Goal: Understand process/instructions: Learn how to perform a task or action

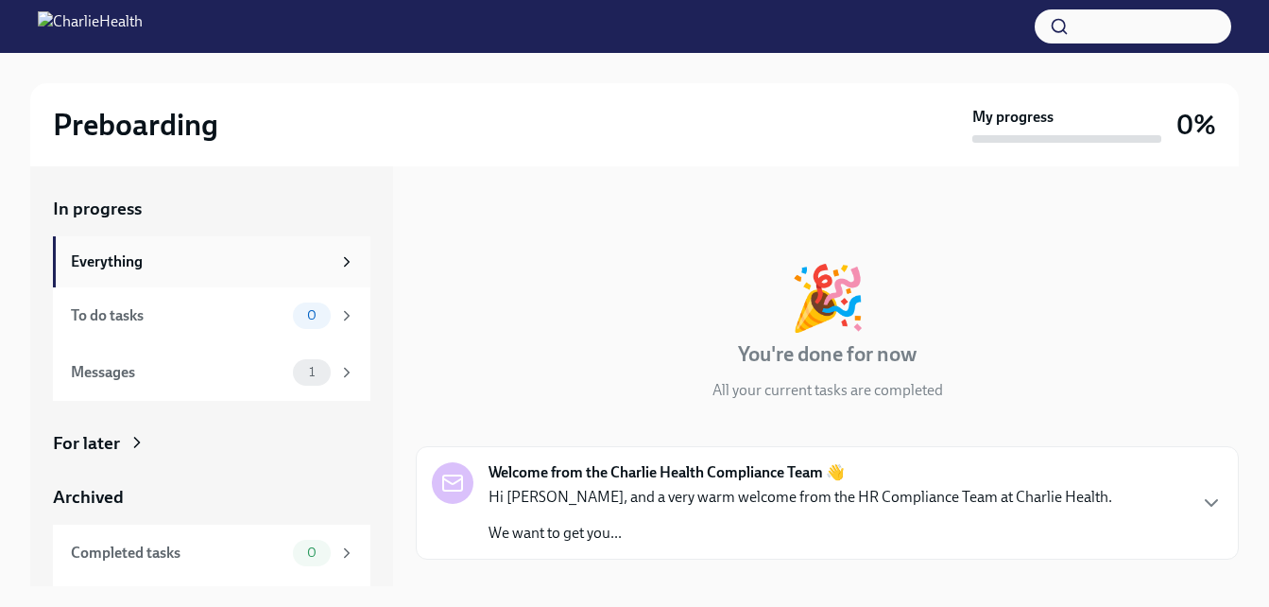
click at [208, 255] on div "Everything" at bounding box center [201, 261] width 260 height 21
click at [173, 308] on div "To do tasks" at bounding box center [178, 315] width 215 height 21
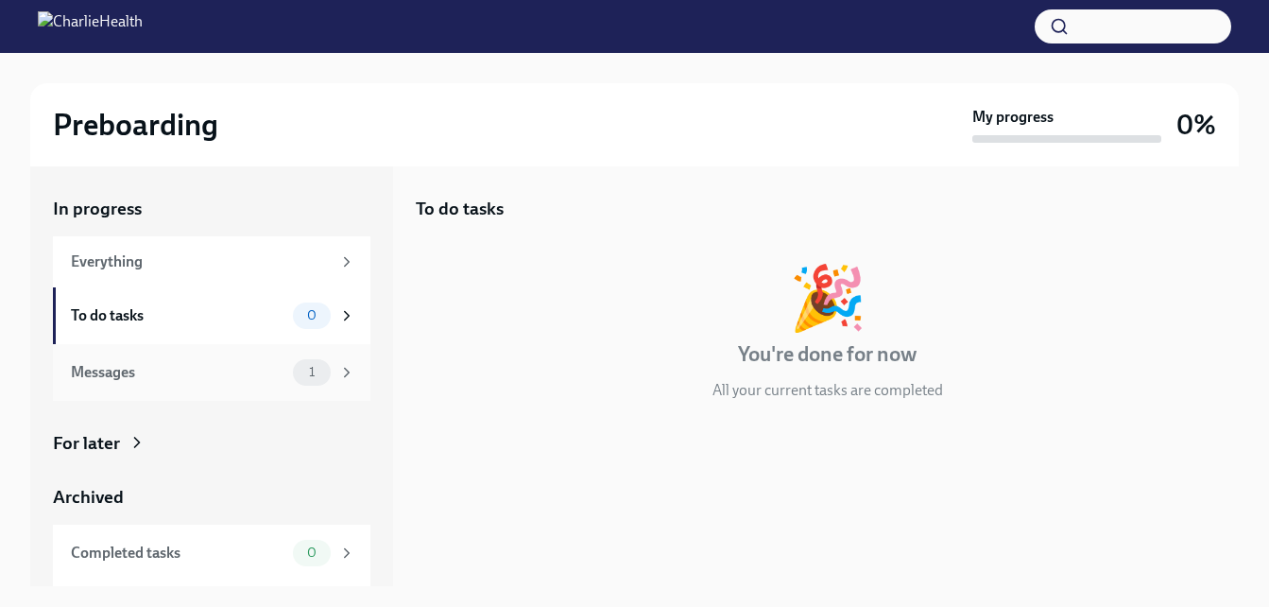
click at [144, 367] on div "Messages" at bounding box center [178, 372] width 215 height 21
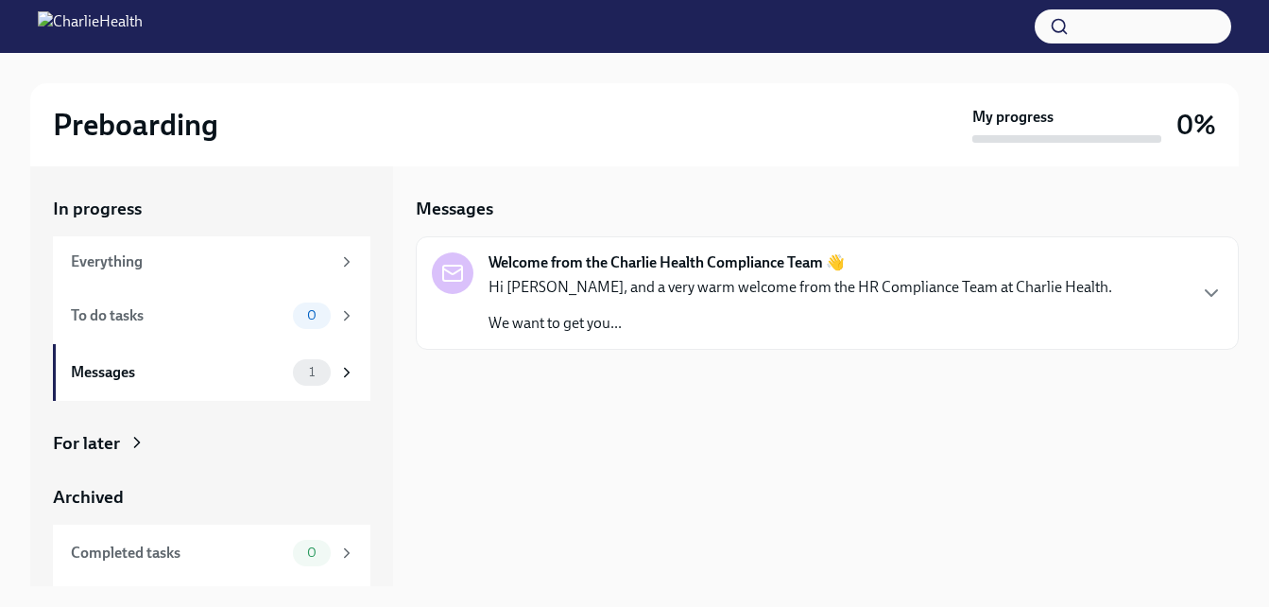
click at [635, 286] on p "Hi [PERSON_NAME], and a very warm welcome from the HR Compliance Team at Charli…" at bounding box center [801, 287] width 624 height 21
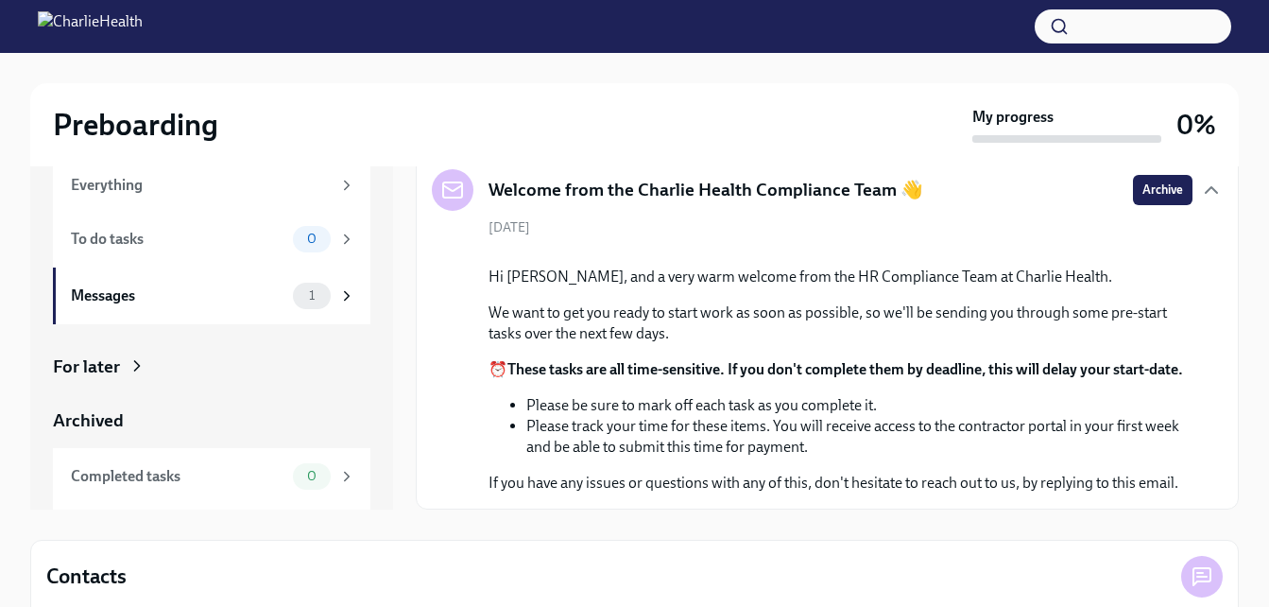
scroll to position [78, 0]
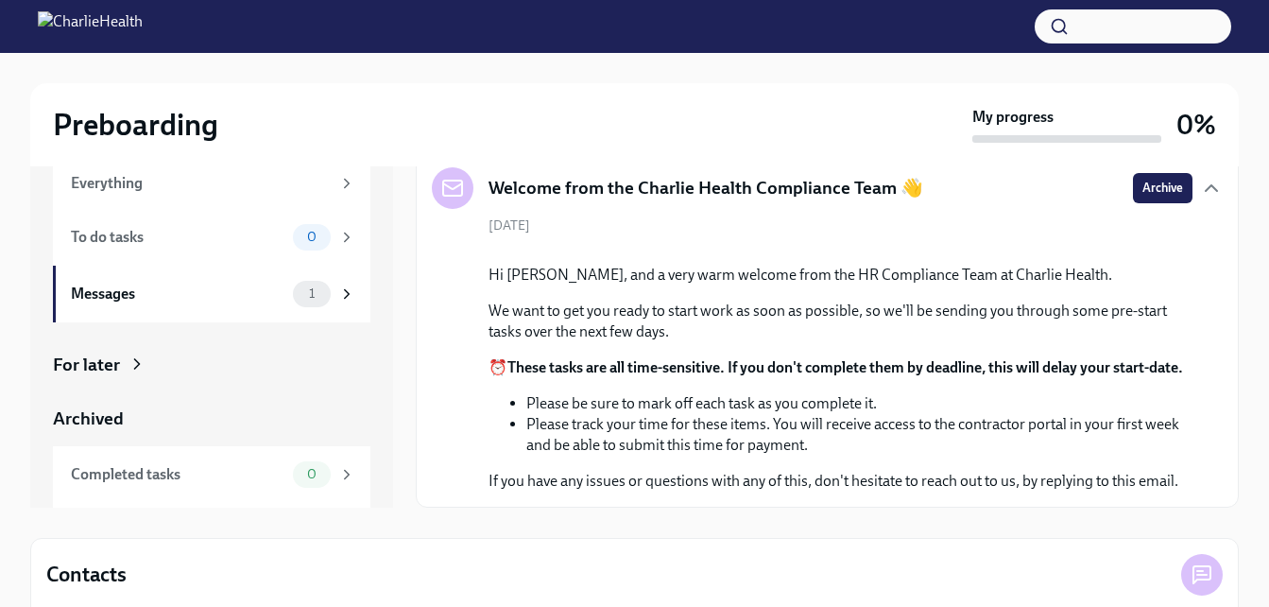
click at [121, 353] on div "For later" at bounding box center [212, 365] width 318 height 25
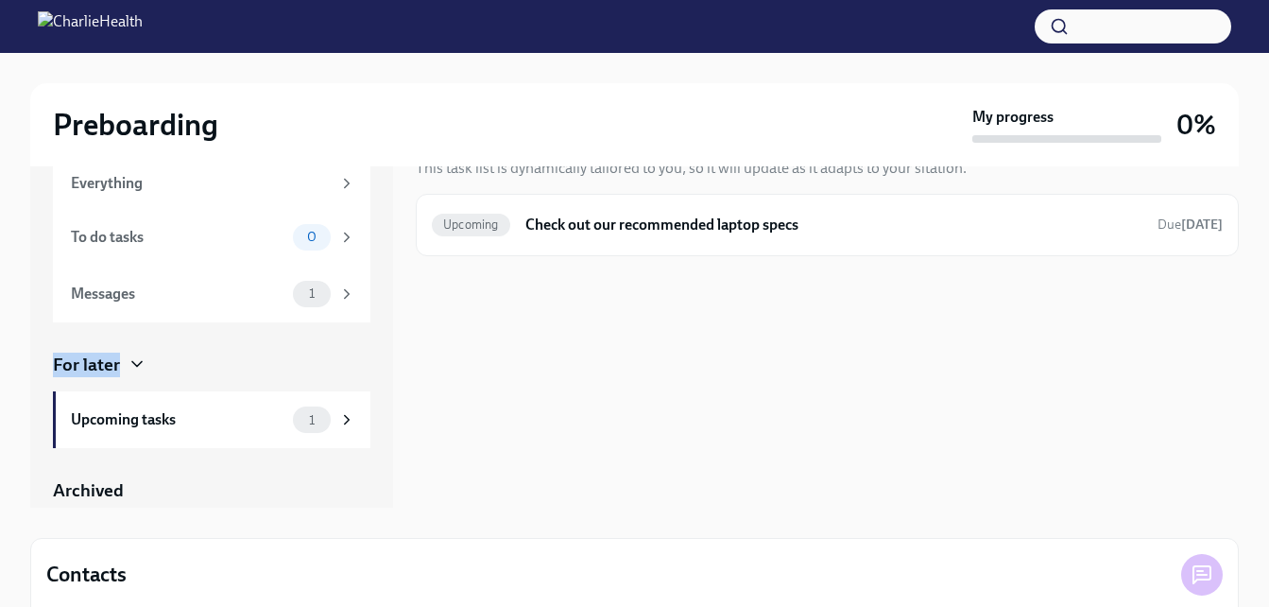
drag, startPoint x: 371, startPoint y: 293, endPoint x: 379, endPoint y: 358, distance: 65.7
click at [379, 358] on div "In progress Everything To do tasks 0 Messages 1 For later Upcoming tasks 1 Arch…" at bounding box center [211, 298] width 363 height 420
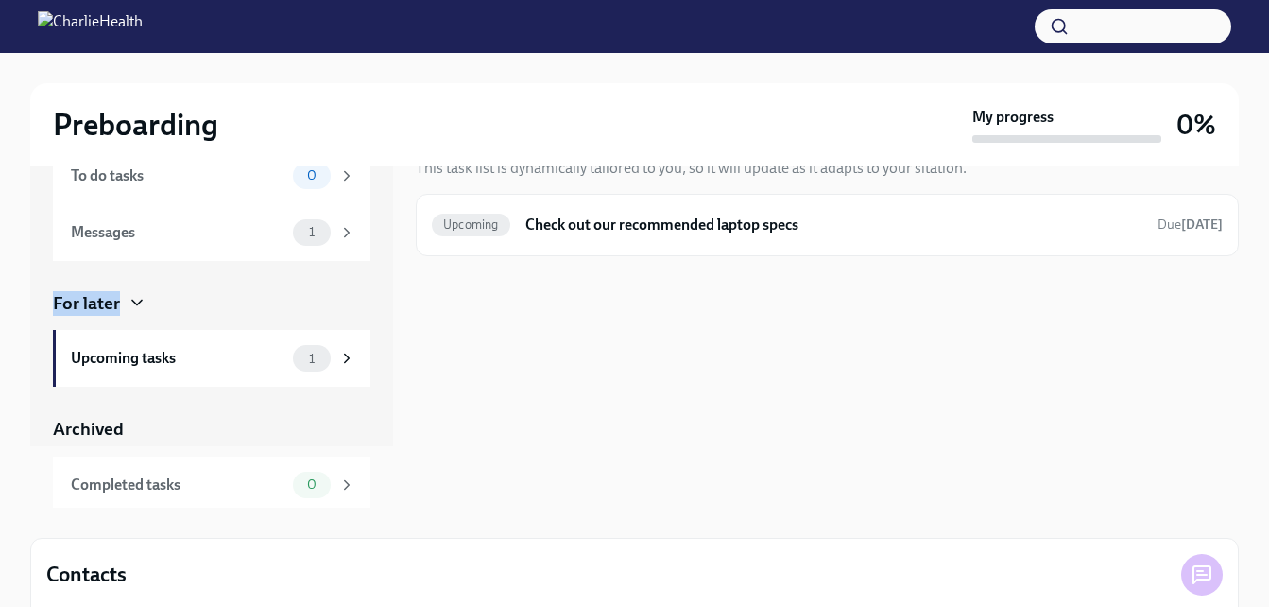
scroll to position [80, 0]
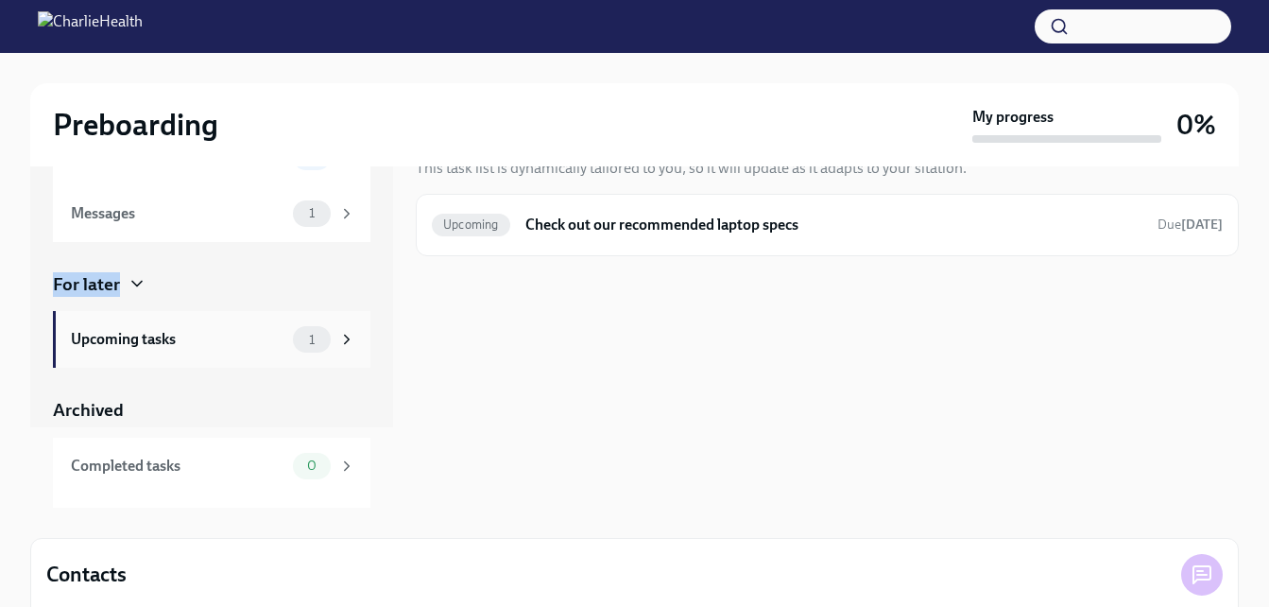
click at [271, 333] on div "Upcoming tasks 1" at bounding box center [213, 339] width 285 height 26
click at [261, 332] on div "Upcoming tasks" at bounding box center [178, 339] width 215 height 21
click at [588, 220] on h6 "Check out our recommended laptop specs" at bounding box center [834, 225] width 617 height 21
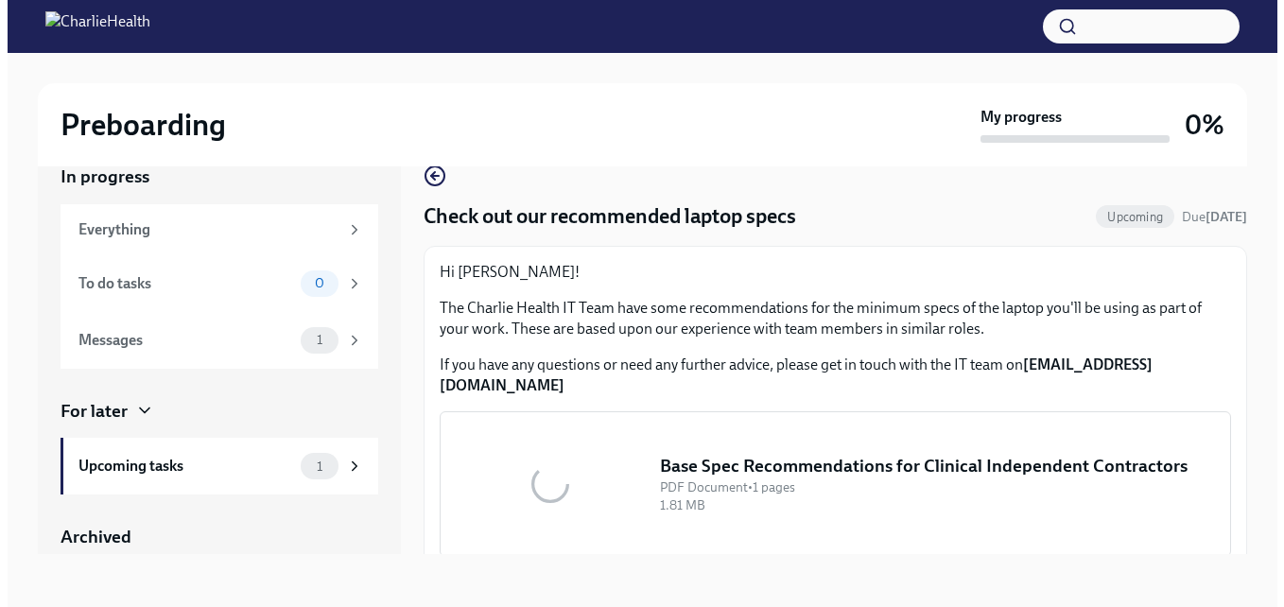
scroll to position [32, 0]
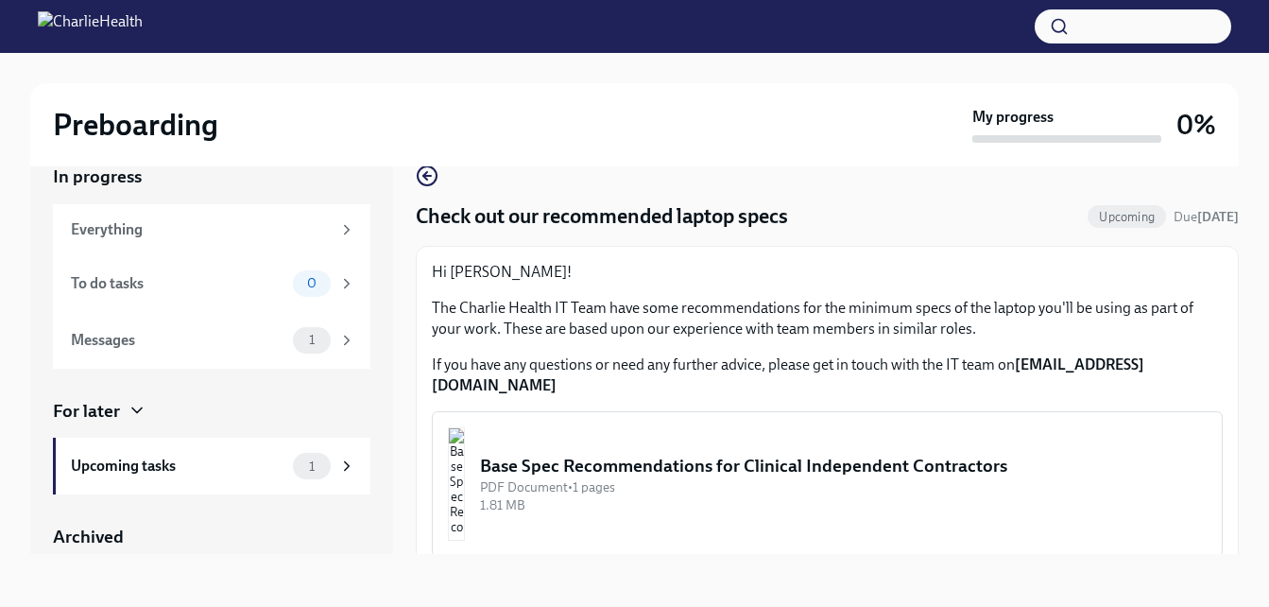
click at [753, 454] on div "Base Spec Recommendations for Clinical Independent Contractors" at bounding box center [843, 466] width 727 height 25
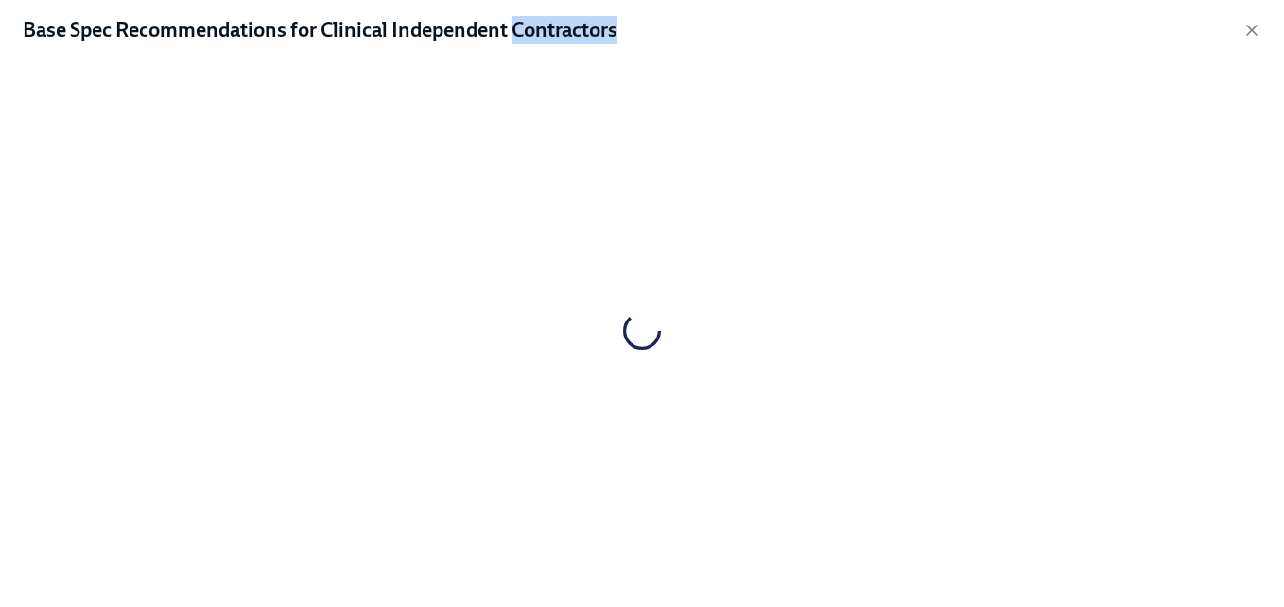
click at [753, 434] on div at bounding box center [641, 331] width 1223 height 508
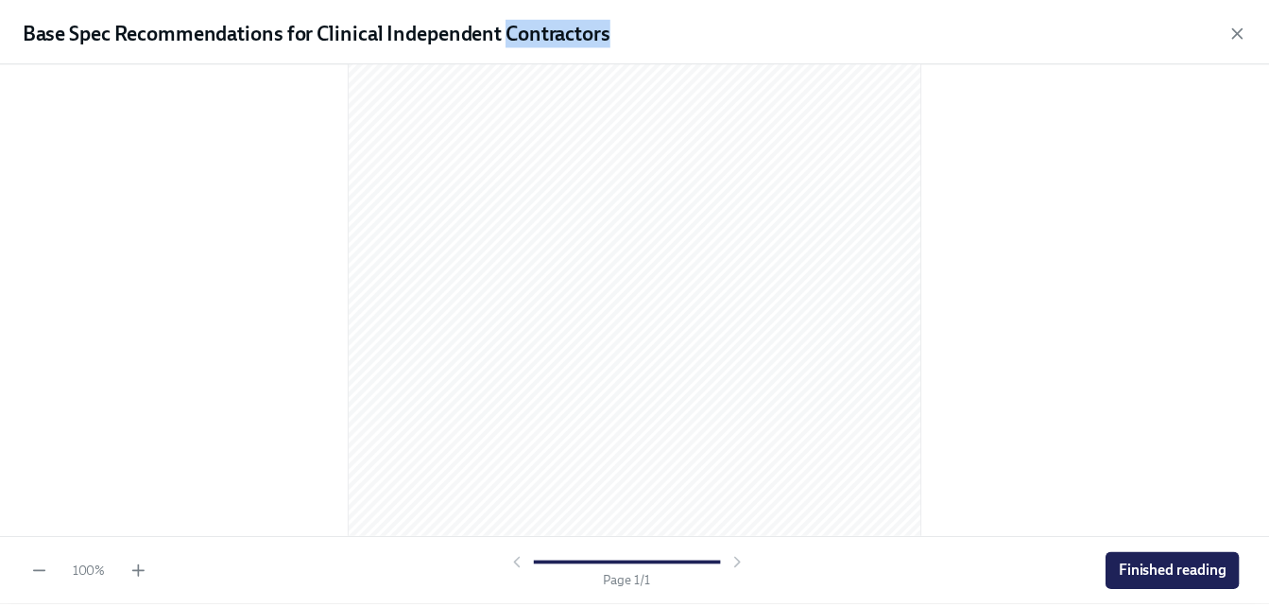
scroll to position [304, 0]
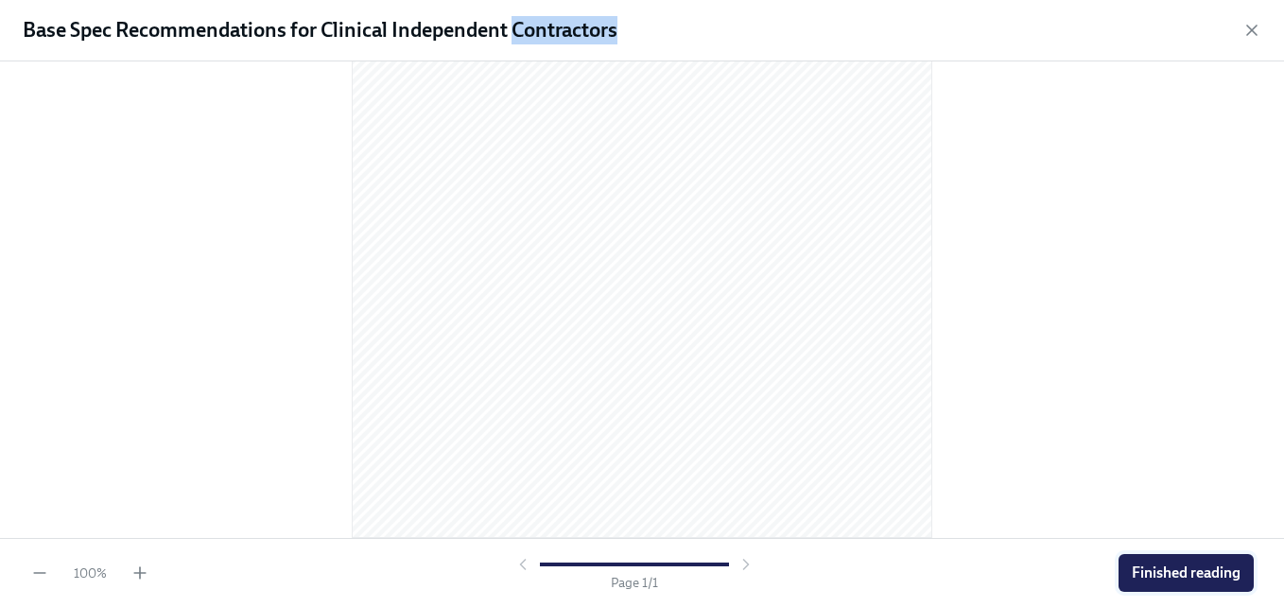
click at [1164, 578] on span "Finished reading" at bounding box center [1185, 572] width 109 height 19
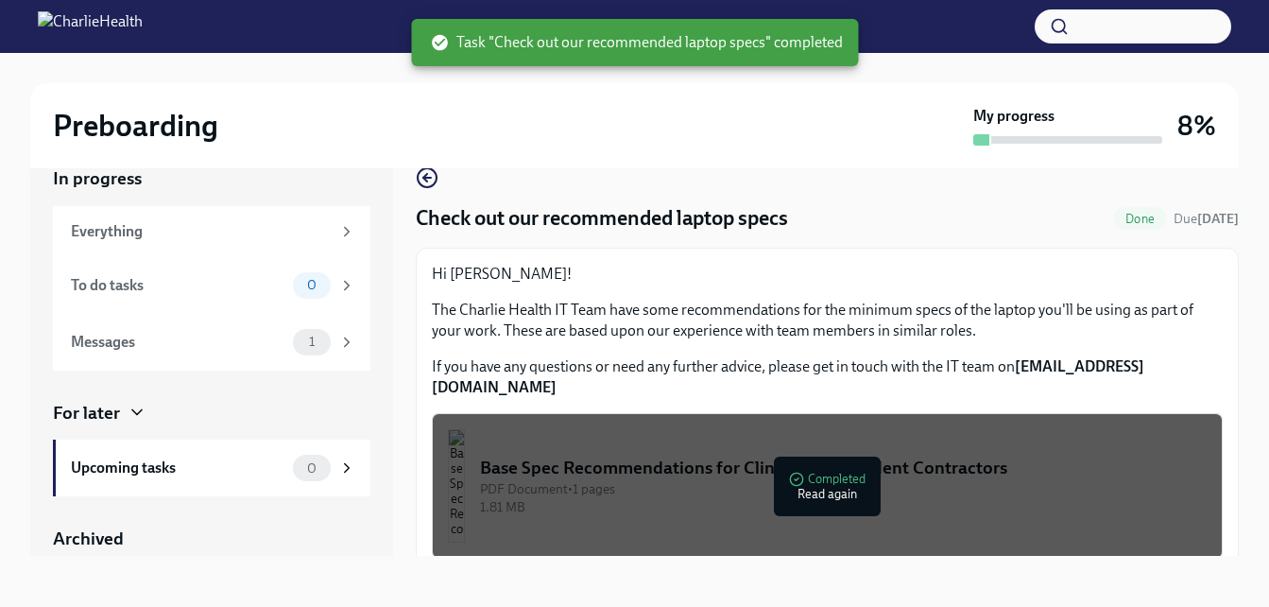
scroll to position [34, 0]
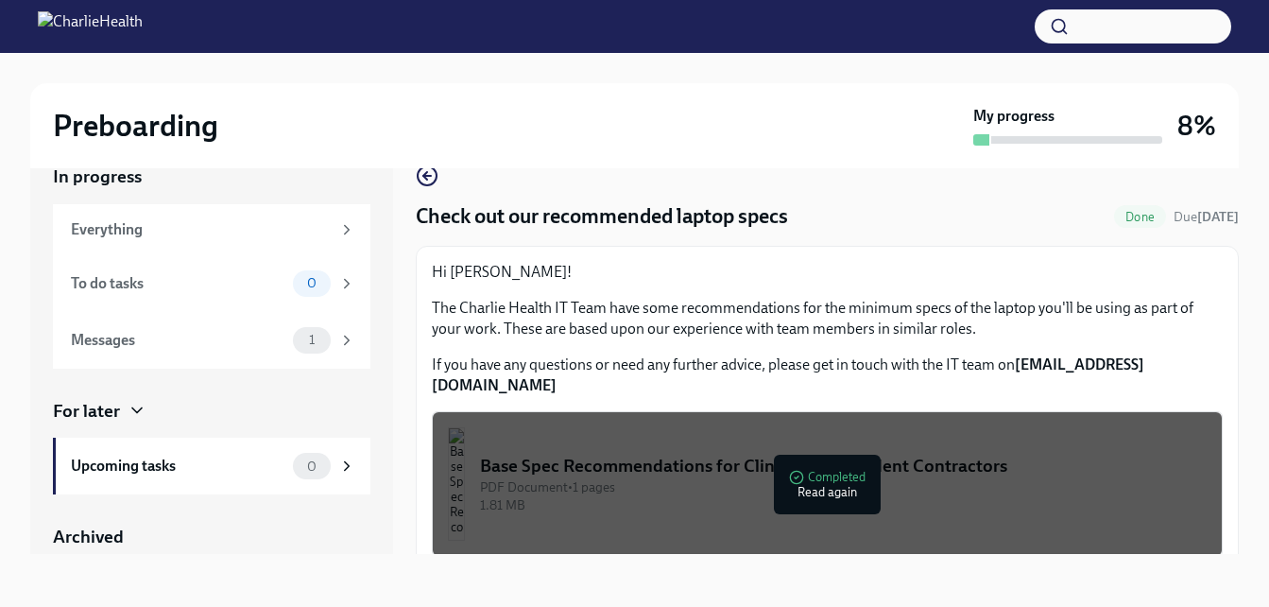
click at [933, 342] on div "Hi [PERSON_NAME]! The Charlie Health IT Team have some recommendations for the …" at bounding box center [827, 329] width 791 height 134
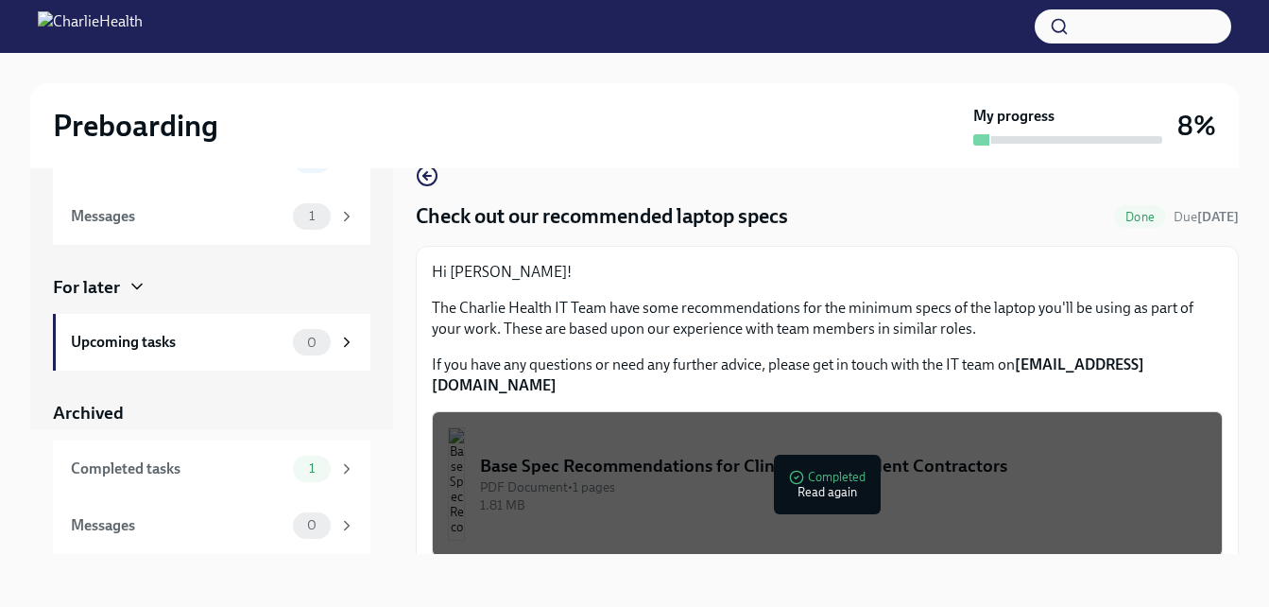
click at [159, 416] on div "Archived" at bounding box center [212, 413] width 318 height 25
